Goal: Task Accomplishment & Management: Use online tool/utility

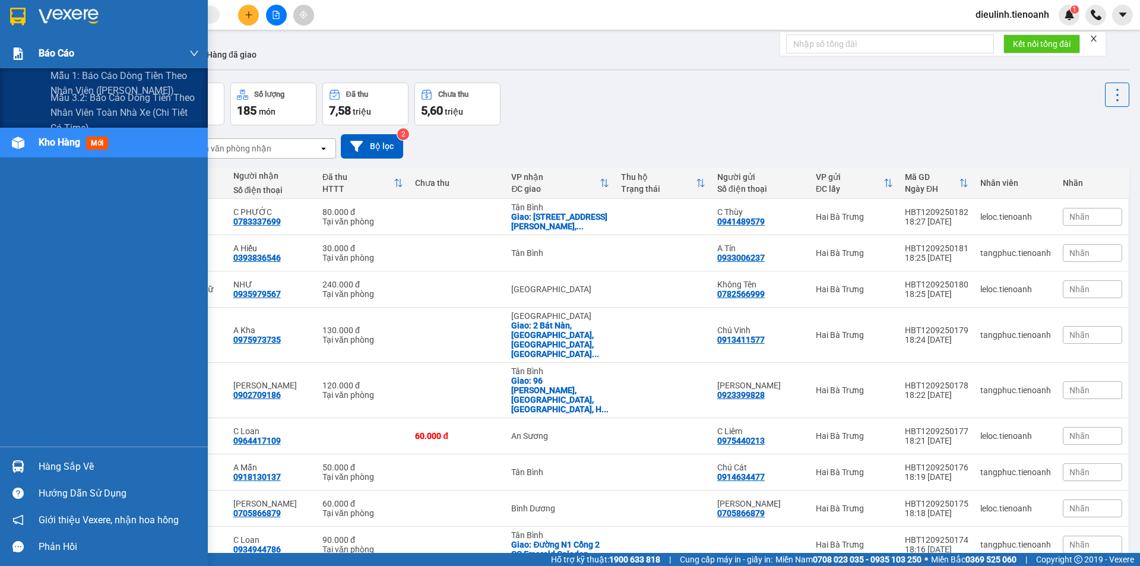
click at [46, 45] on div "Báo cáo" at bounding box center [119, 54] width 160 height 30
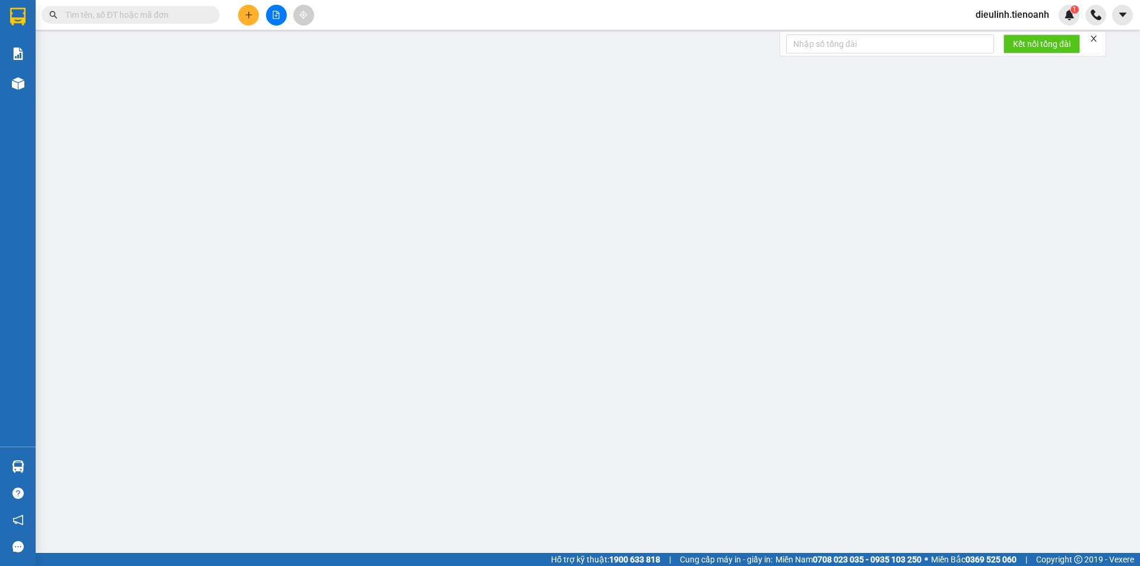
click at [137, 14] on input "text" at bounding box center [135, 14] width 140 height 13
paste input "0915696057"
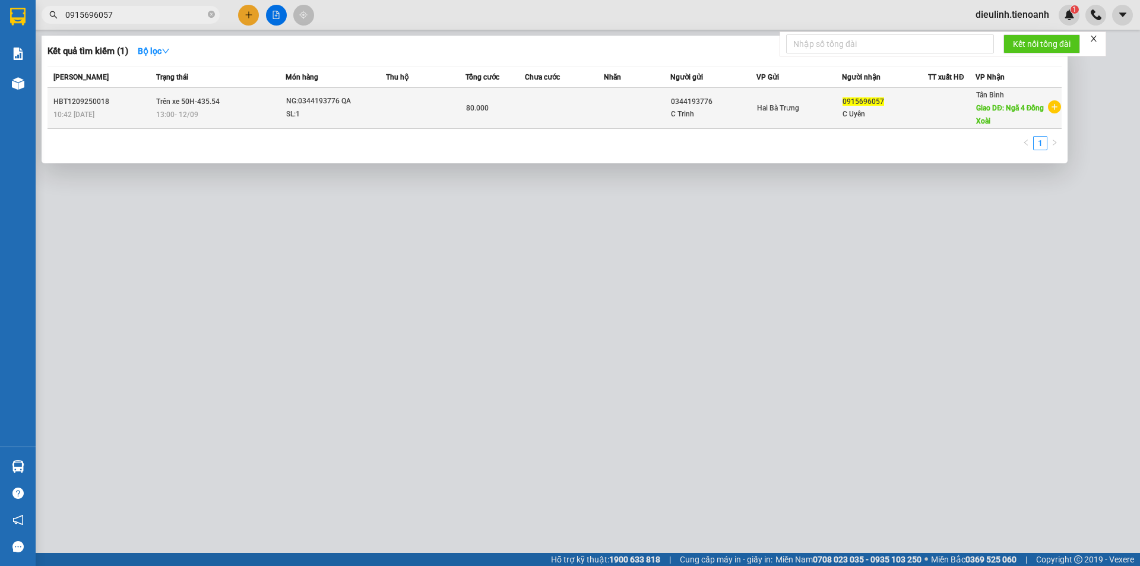
type input "0915696057"
click at [375, 110] on span "NG:0344193776 QA SL: 1" at bounding box center [335, 108] width 99 height 26
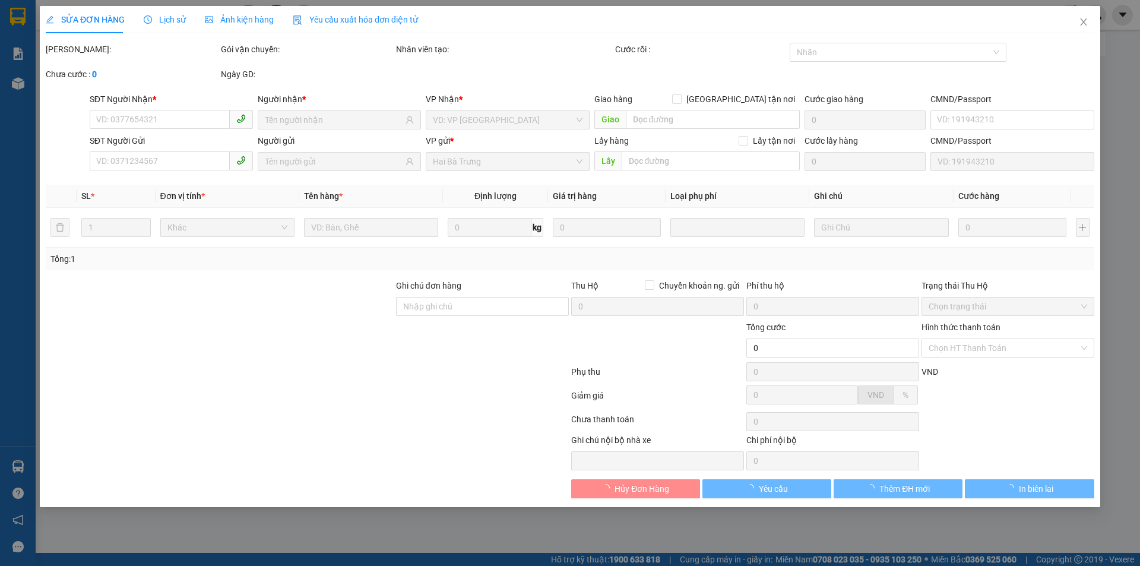
type input "0915696057"
type input "Ngã 4 Đồng Xoài"
type input "0344193776"
type input "80.000"
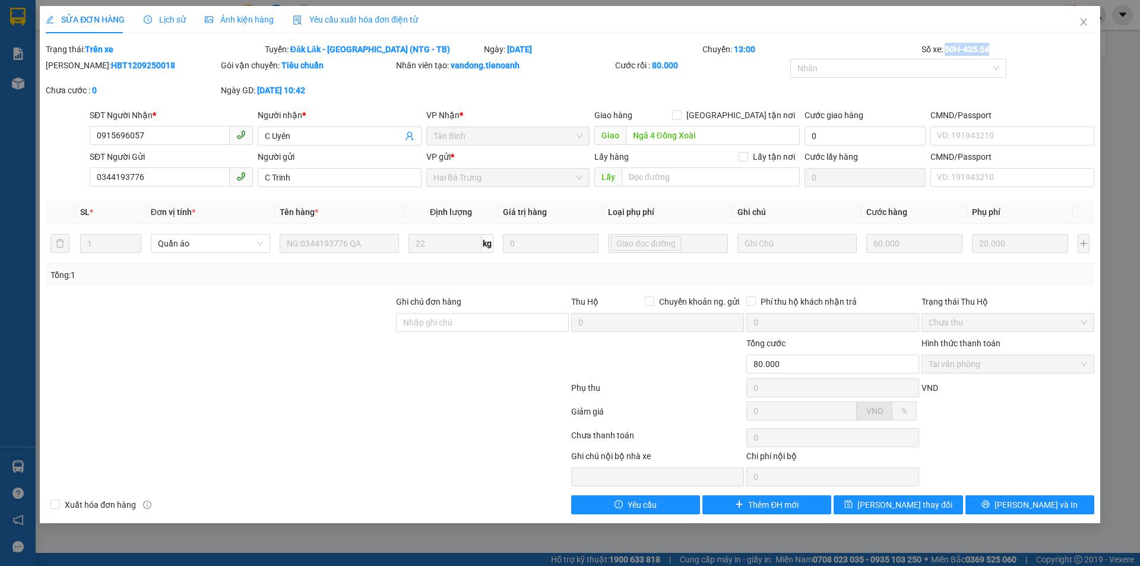
drag, startPoint x: 946, startPoint y: 49, endPoint x: 992, endPoint y: 49, distance: 46.3
click at [992, 49] on div "Số xe: 50H-435.54" at bounding box center [1008, 49] width 175 height 13
copy b "50H-435.54"
drag, startPoint x: 160, startPoint y: 138, endPoint x: 79, endPoint y: 140, distance: 80.8
click at [79, 140] on div "SĐT Người Nhận * 0915696057 0915696057 Người nhận * C Uyên VP Nhận * Tân Bình G…" at bounding box center [570, 130] width 1051 height 42
